Goal: Task Accomplishment & Management: Manage account settings

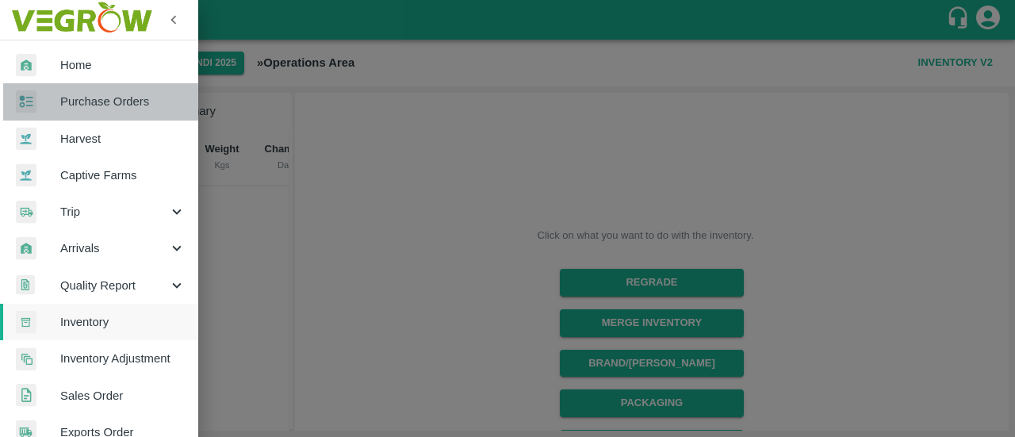
click at [112, 117] on link "Purchase Orders" at bounding box center [99, 101] width 198 height 36
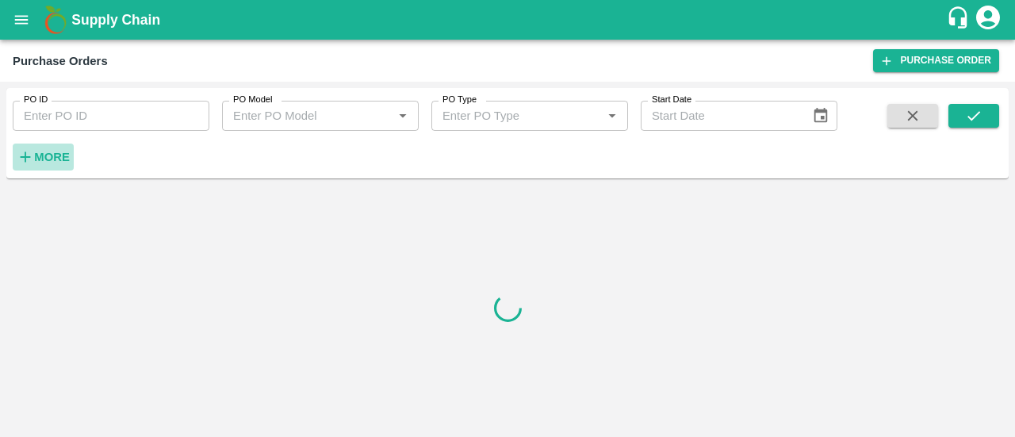
click at [51, 156] on strong "More" at bounding box center [52, 157] width 36 height 13
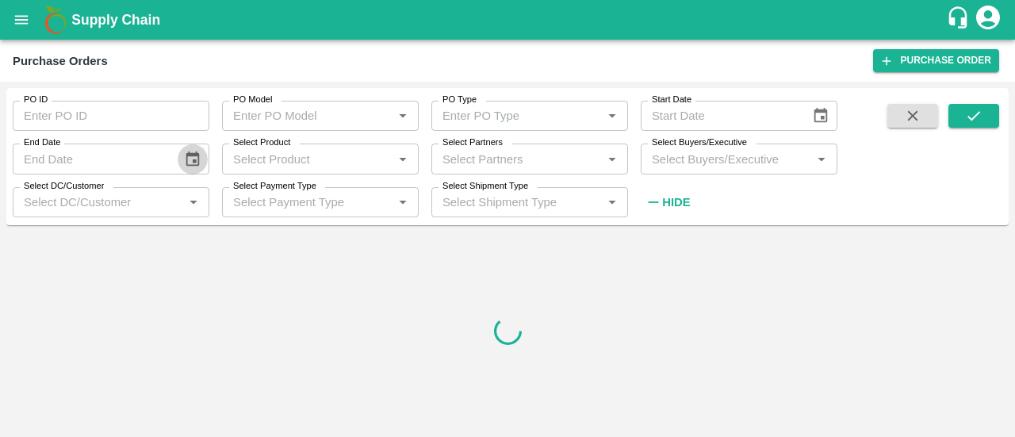
click at [193, 160] on icon "Choose date" at bounding box center [192, 158] width 13 height 15
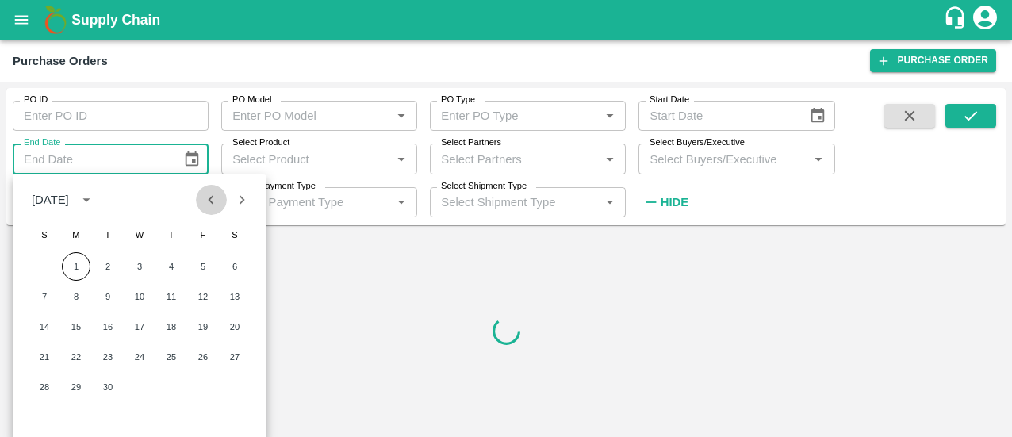
click at [215, 197] on icon "Previous month" at bounding box center [210, 199] width 17 height 17
click at [204, 270] on button "1" at bounding box center [203, 266] width 29 height 29
type input "[DATE]"
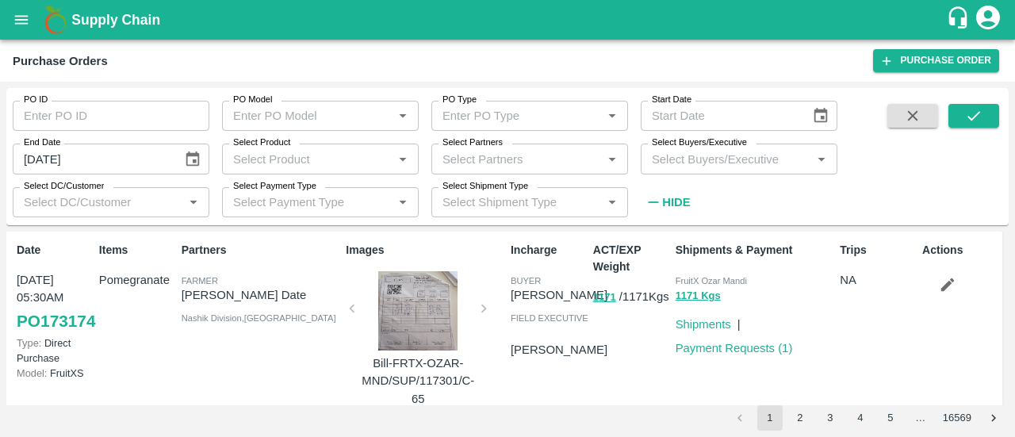
click at [22, 26] on icon "open drawer" at bounding box center [21, 19] width 17 height 17
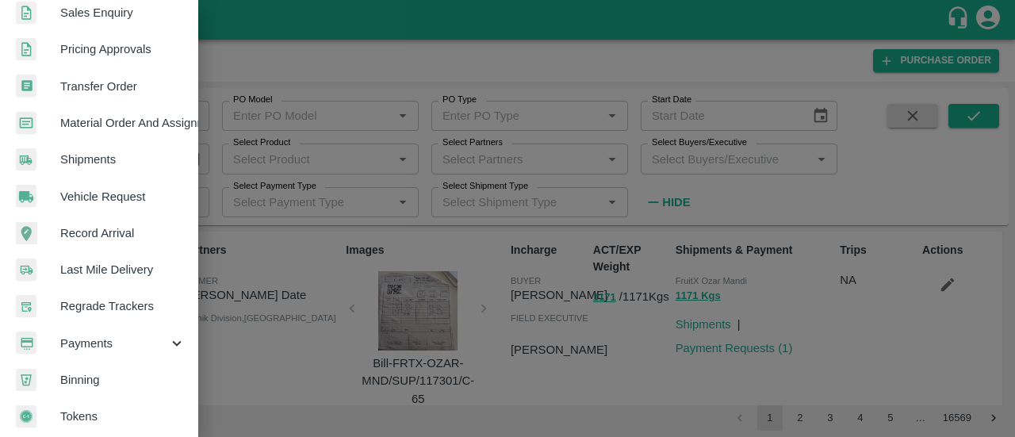
scroll to position [466, 0]
